Goal: Transaction & Acquisition: Purchase product/service

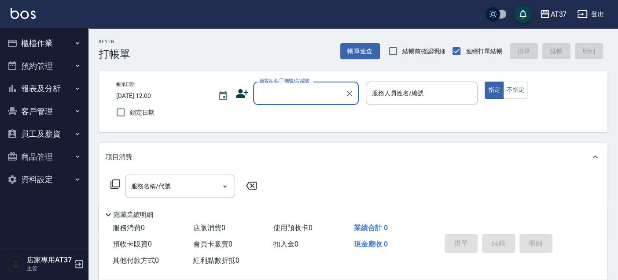
click at [53, 41] on button "櫃檯作業" at bounding box center [44, 43] width 81 height 23
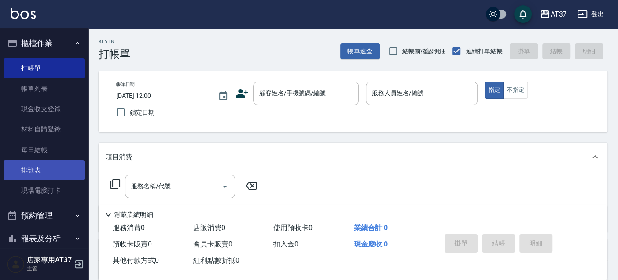
click at [55, 161] on link "排班表" at bounding box center [44, 170] width 81 height 20
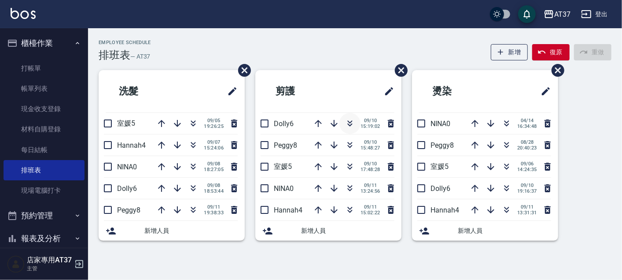
click at [350, 123] on icon "button" at bounding box center [350, 123] width 11 height 11
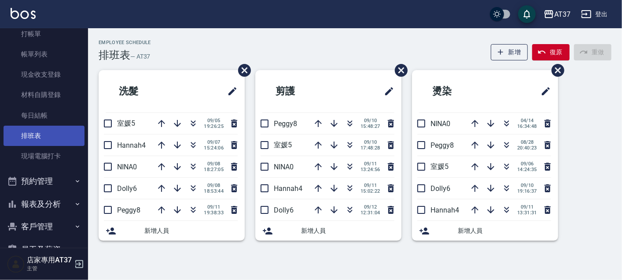
scroll to position [102, 0]
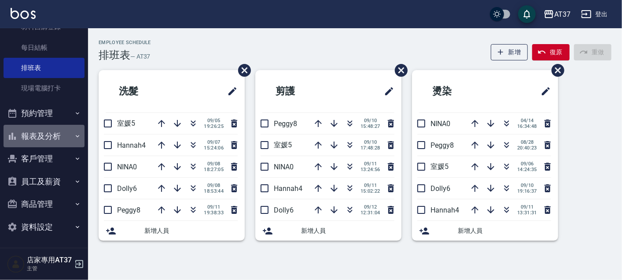
click at [54, 131] on button "報表及分析" at bounding box center [44, 136] width 81 height 23
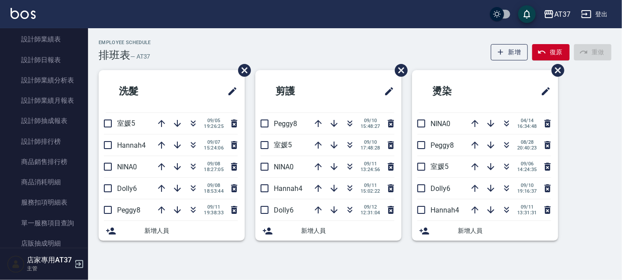
scroll to position [494, 0]
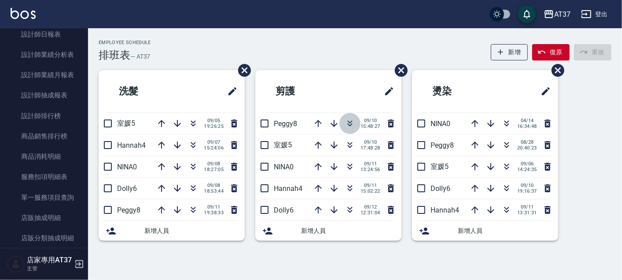
click at [354, 123] on icon "button" at bounding box center [350, 123] width 11 height 11
click at [353, 122] on icon "button" at bounding box center [350, 123] width 11 height 11
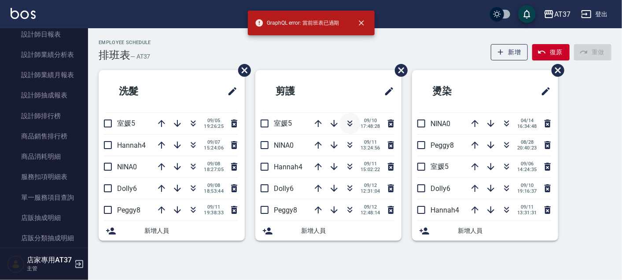
click at [350, 121] on icon "button" at bounding box center [350, 123] width 11 height 11
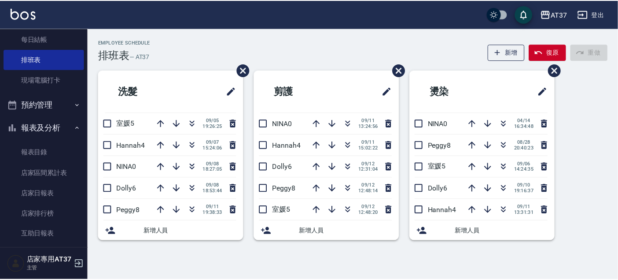
scroll to position [0, 0]
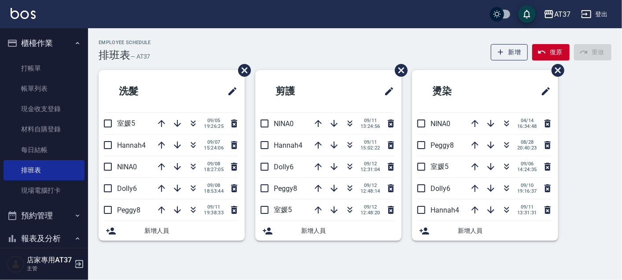
drag, startPoint x: 49, startPoint y: 65, endPoint x: 316, endPoint y: 67, distance: 267.3
click at [49, 65] on link "打帳單" at bounding box center [44, 68] width 81 height 20
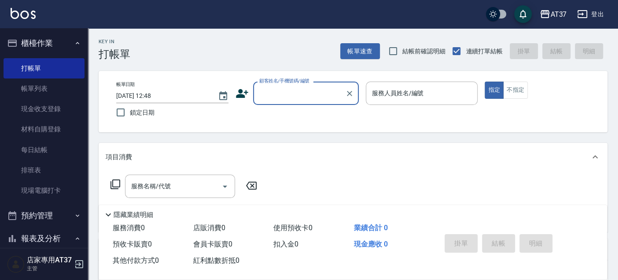
click at [296, 94] on input "顧客姓名/手機號碼/編號" at bounding box center [299, 92] width 85 height 15
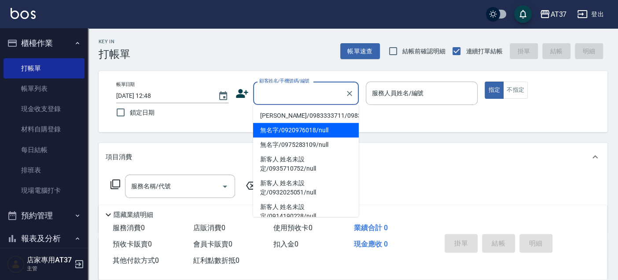
click at [306, 134] on li "無名字/0920976018/null" at bounding box center [306, 130] width 106 height 15
type input "無名字/0920976018/null"
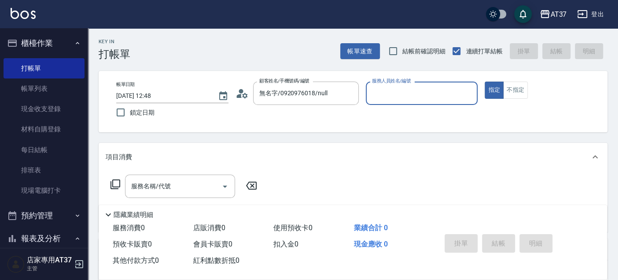
click at [379, 101] on div "服務人員姓名/編號" at bounding box center [422, 92] width 112 height 23
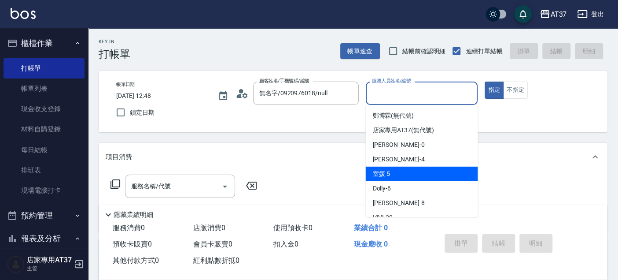
click at [421, 179] on div "室媛 -5" at bounding box center [422, 173] width 112 height 15
type input "室媛-5"
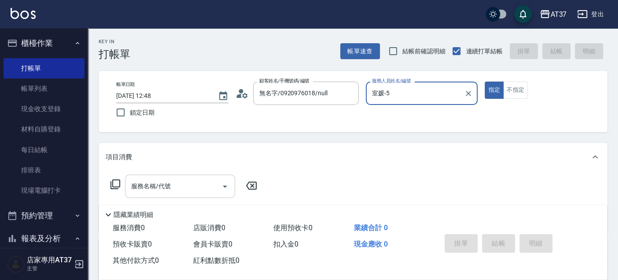
click at [203, 190] on input "服務名稱/代號" at bounding box center [173, 185] width 89 height 15
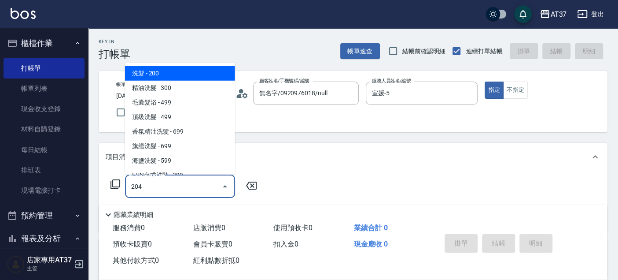
type input "A級洗+剪(204)"
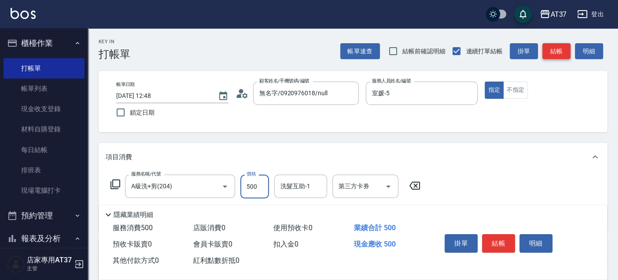
click at [555, 48] on button "結帳" at bounding box center [557, 51] width 28 height 16
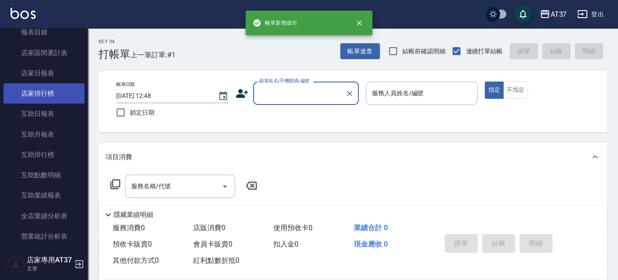
scroll to position [440, 0]
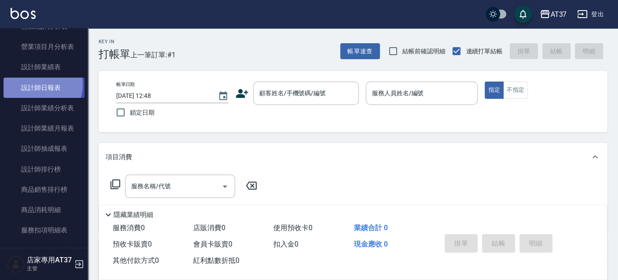
click at [37, 84] on link "設計師日報表" at bounding box center [44, 88] width 81 height 20
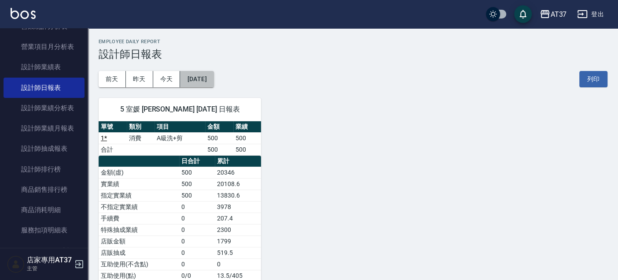
click at [211, 78] on button "[DATE]" at bounding box center [196, 79] width 33 height 16
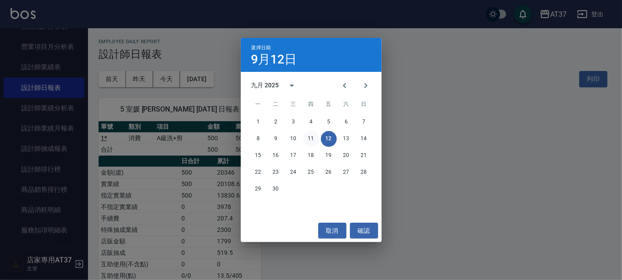
click at [313, 138] on button "11" at bounding box center [311, 139] width 16 height 16
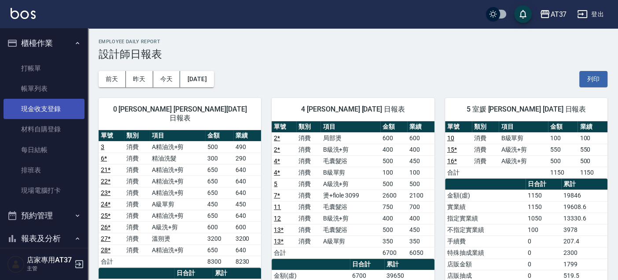
click at [40, 63] on link "打帳單" at bounding box center [44, 68] width 81 height 20
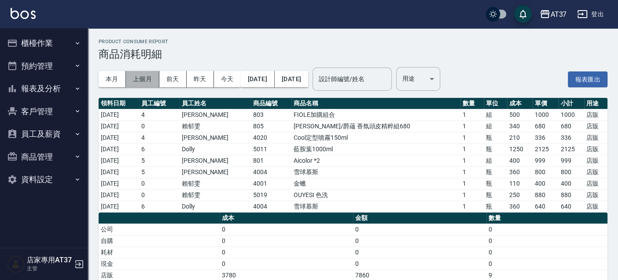
click at [141, 78] on button "上個月" at bounding box center [142, 79] width 33 height 16
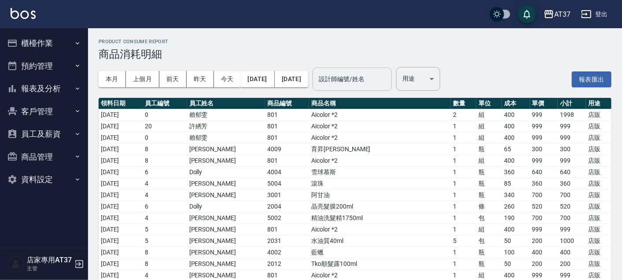
click at [362, 75] on div "設計師編號/姓名 設計師編號/姓名" at bounding box center [352, 78] width 79 height 23
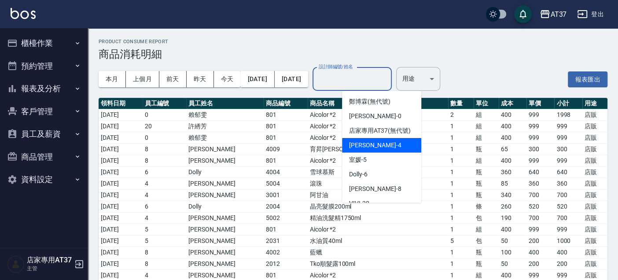
click at [367, 150] on span "Hannah -4" at bounding box center [375, 144] width 52 height 9
type input "Hannah-4"
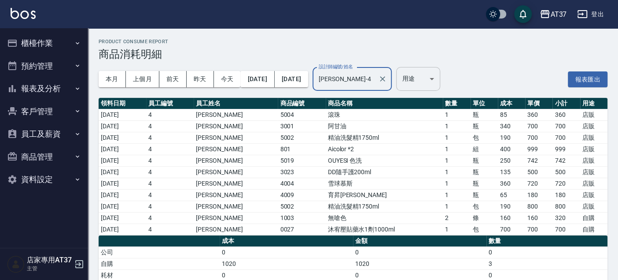
click at [428, 80] on body "AT37 登出 櫃檯作業 打帳單 帳單列表 現金收支登錄 材料自購登錄 每日結帳 排班表 現場電腦打卡 預約管理 預約管理 單日預約紀錄 單週預約紀錄 報表及…" at bounding box center [309, 163] width 618 height 326
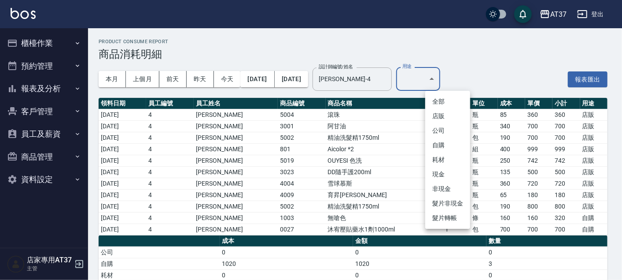
click at [441, 146] on li "自購" at bounding box center [447, 145] width 45 height 15
type input "自購"
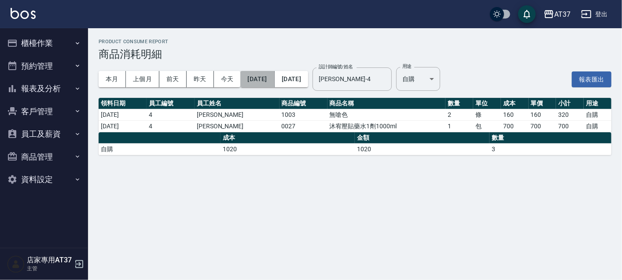
click at [258, 80] on button "2025/08/01" at bounding box center [257, 79] width 34 height 16
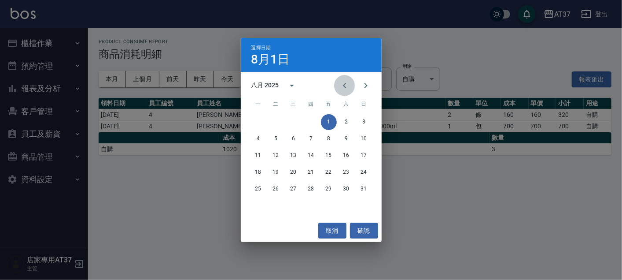
click at [344, 84] on icon "Previous month" at bounding box center [345, 85] width 11 height 11
click at [277, 121] on button "1" at bounding box center [276, 122] width 16 height 16
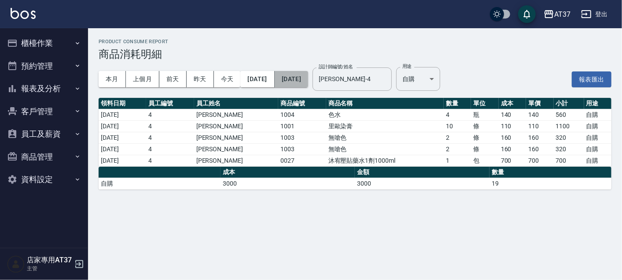
click at [308, 76] on button "2025/08/31" at bounding box center [291, 79] width 33 height 16
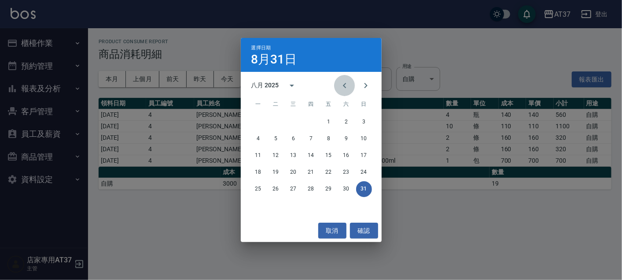
click at [347, 83] on icon "Previous month" at bounding box center [345, 85] width 11 height 11
click at [307, 188] on button "31" at bounding box center [311, 189] width 16 height 16
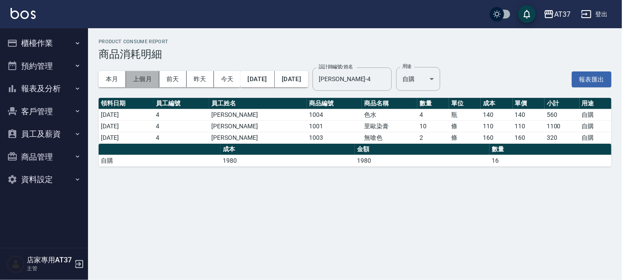
click at [150, 79] on button "上個月" at bounding box center [142, 79] width 33 height 16
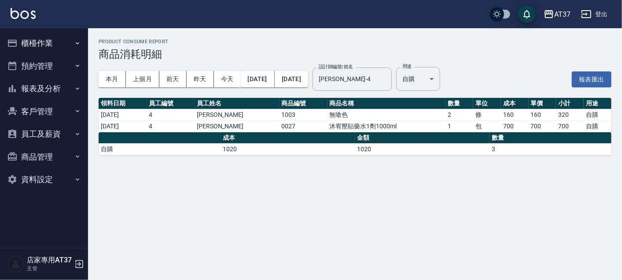
click at [55, 43] on button "櫃檯作業" at bounding box center [44, 43] width 81 height 23
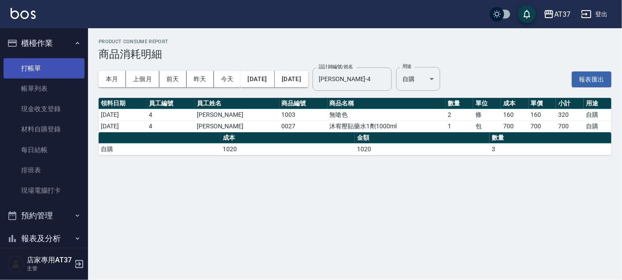
click at [54, 62] on link "打帳單" at bounding box center [44, 68] width 81 height 20
